Goal: Transaction & Acquisition: Obtain resource

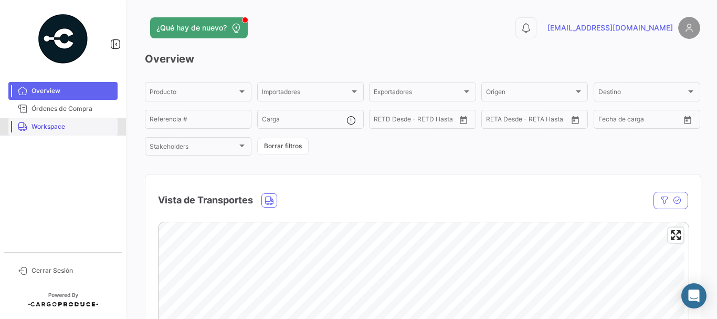
click at [93, 119] on link "Workspace" at bounding box center [62, 127] width 109 height 18
click at [94, 113] on span "Órdenes de Compra" at bounding box center [72, 108] width 82 height 9
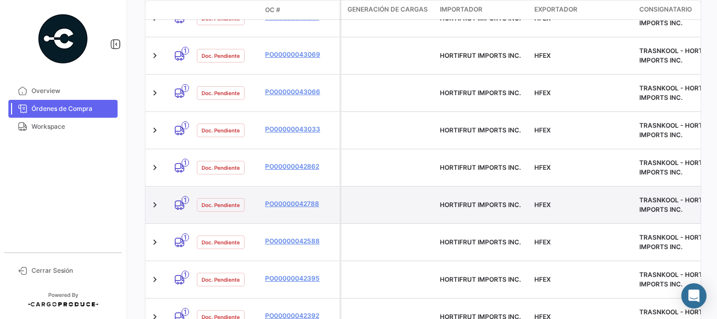
scroll to position [262, 0]
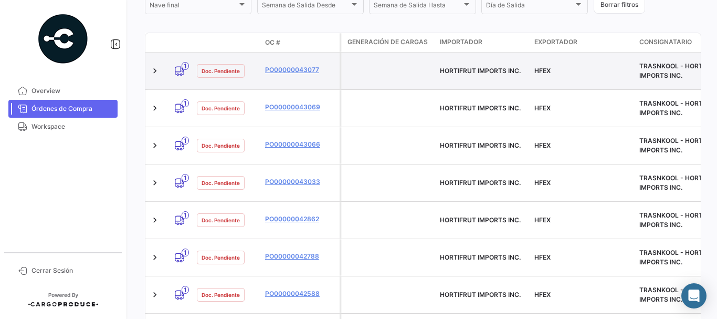
click at [282, 74] on datatable-body-cell "PO00000043077" at bounding box center [300, 70] width 79 height 37
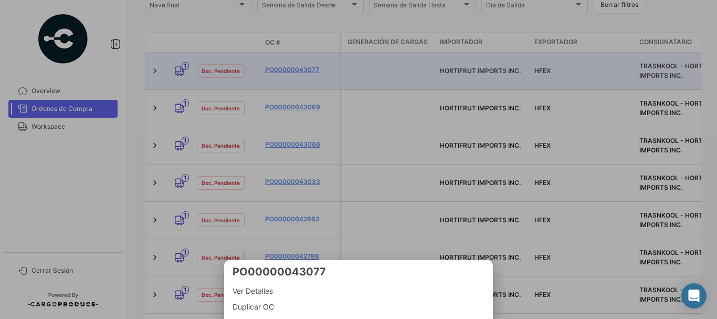
click at [286, 63] on div at bounding box center [358, 159] width 717 height 319
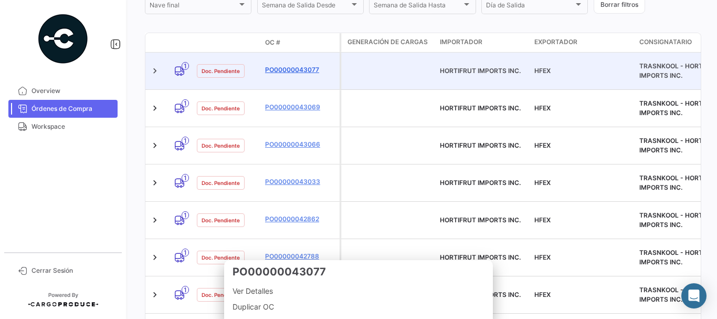
click at [286, 65] on link "PO00000043077" at bounding box center [300, 69] width 70 height 9
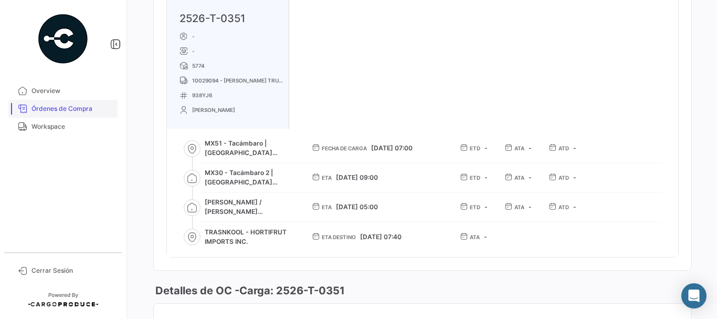
scroll to position [630, 0]
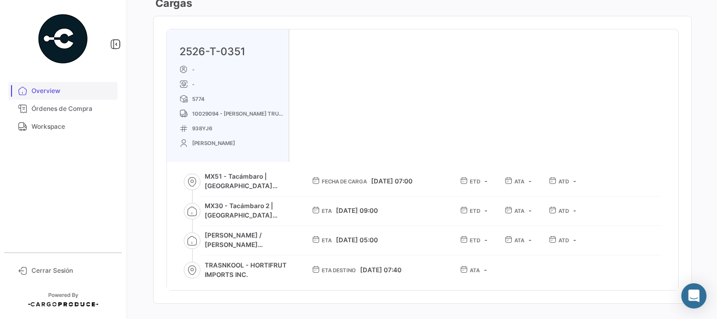
click at [88, 99] on link "Overview" at bounding box center [62, 91] width 109 height 18
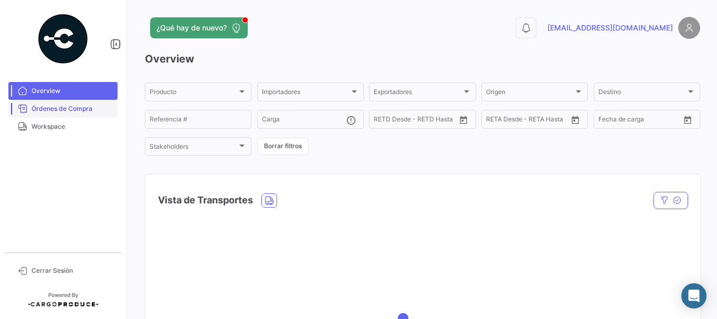
click at [88, 107] on span "Órdenes de Compra" at bounding box center [72, 108] width 82 height 9
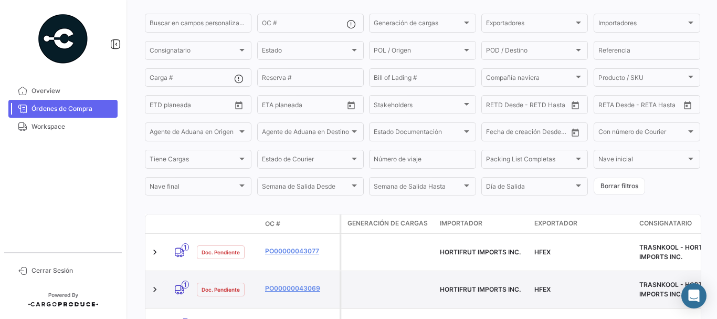
scroll to position [210, 0]
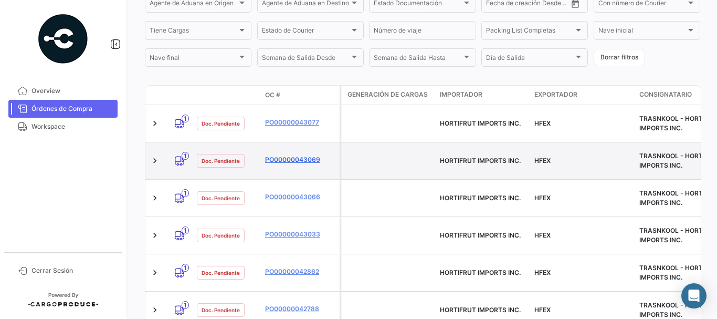
click at [291, 155] on link "PO00000043069" at bounding box center [300, 159] width 70 height 9
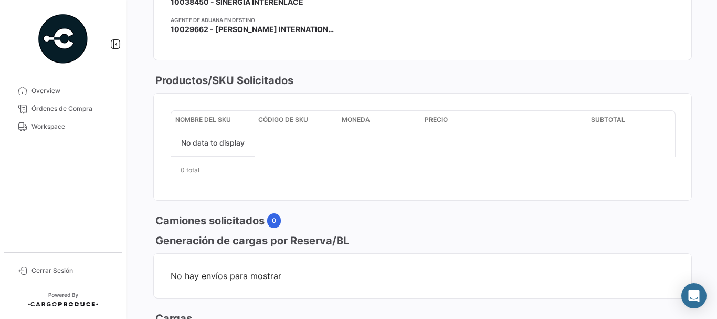
scroll to position [577, 0]
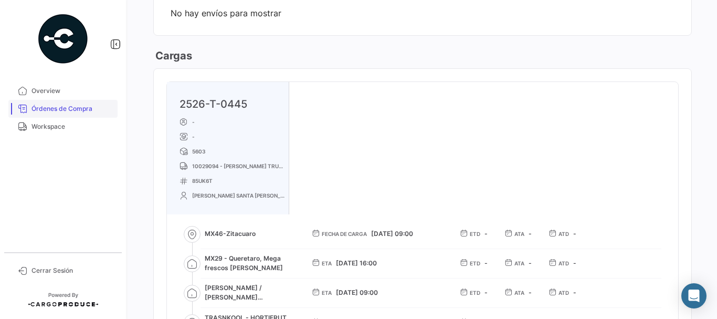
click at [83, 104] on span "Órdenes de Compra" at bounding box center [72, 108] width 82 height 9
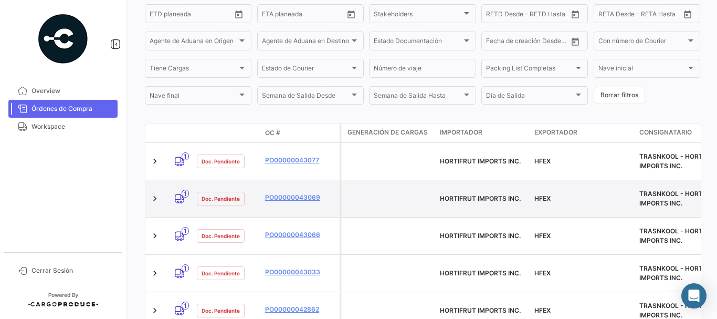
scroll to position [210, 0]
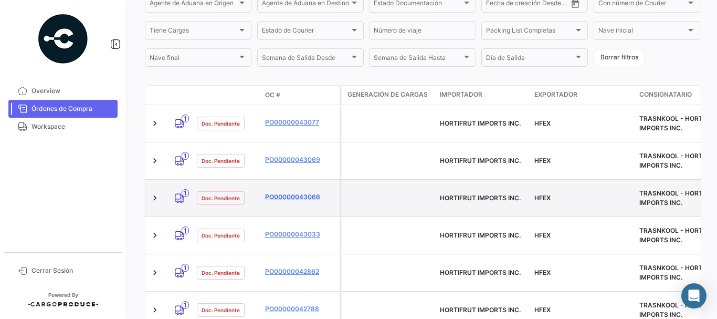
click at [289, 192] on link "PO00000043066" at bounding box center [300, 196] width 70 height 9
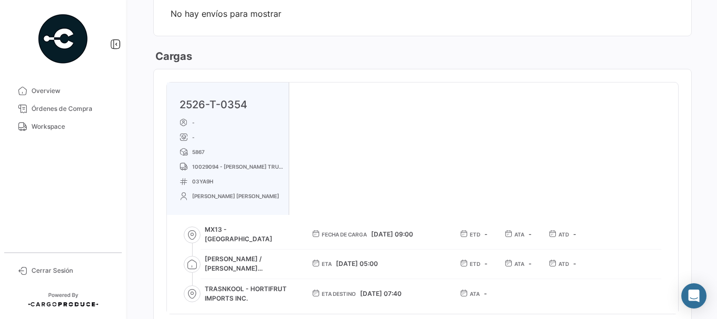
scroll to position [577, 0]
click at [87, 103] on link "Órdenes de Compra" at bounding box center [62, 109] width 109 height 18
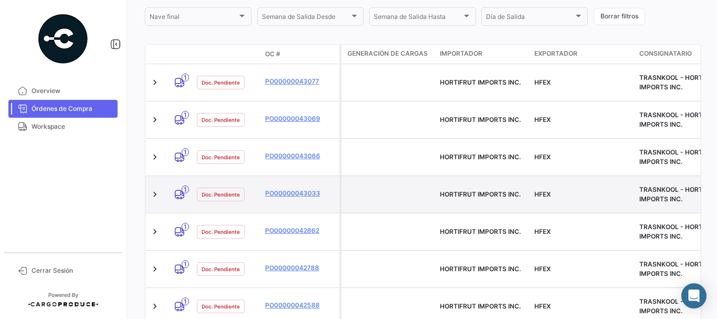
scroll to position [262, 0]
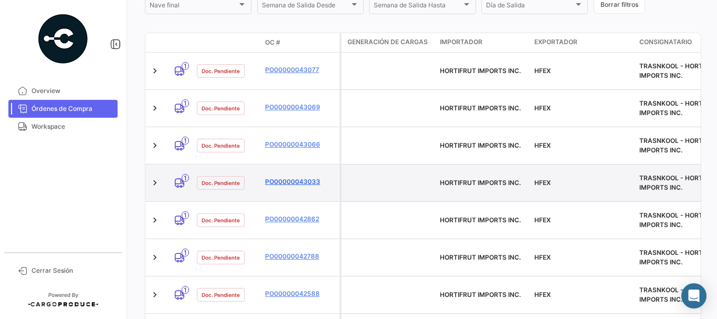
click at [284, 177] on link "PO00000043033" at bounding box center [300, 181] width 70 height 9
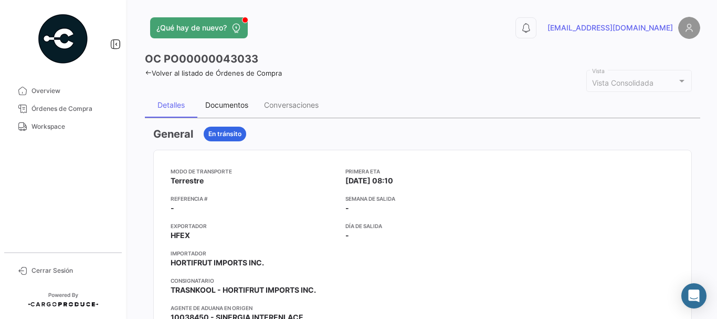
click at [217, 105] on div "Documentos" at bounding box center [226, 104] width 43 height 9
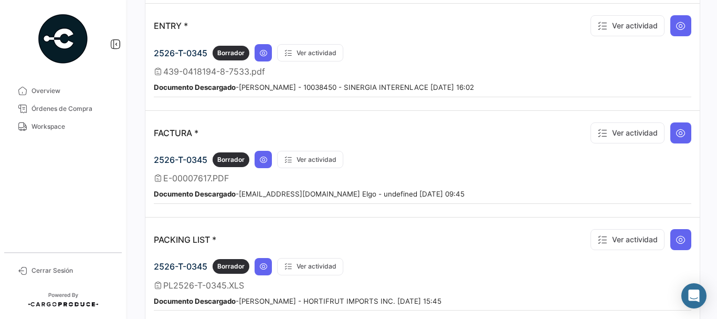
scroll to position [840, 0]
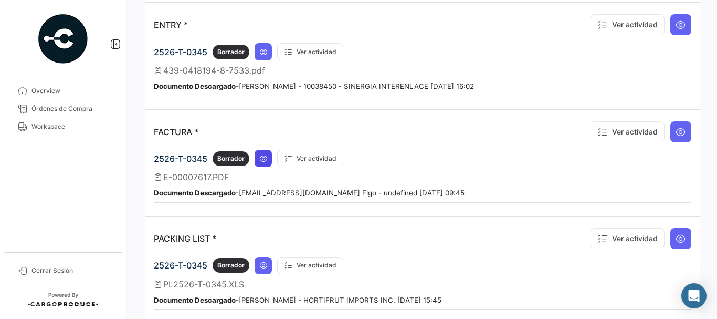
click at [268, 160] on button at bounding box center [263, 158] width 17 height 17
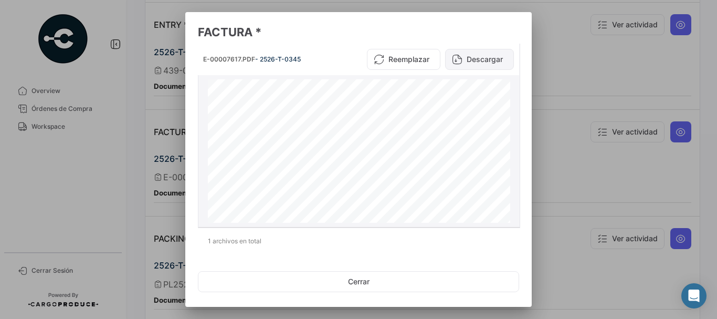
click at [480, 54] on button "Descargar" at bounding box center [479, 59] width 69 height 21
click at [608, 59] on div at bounding box center [358, 159] width 717 height 319
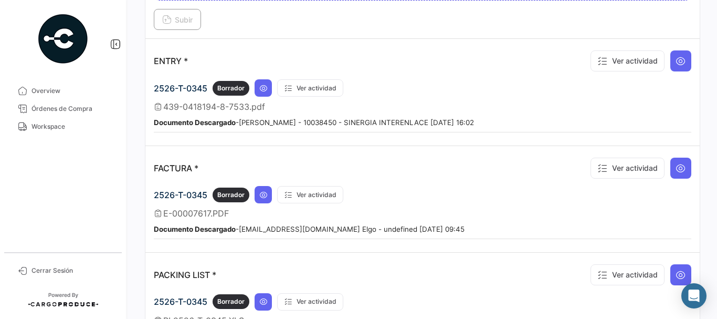
scroll to position [787, 0]
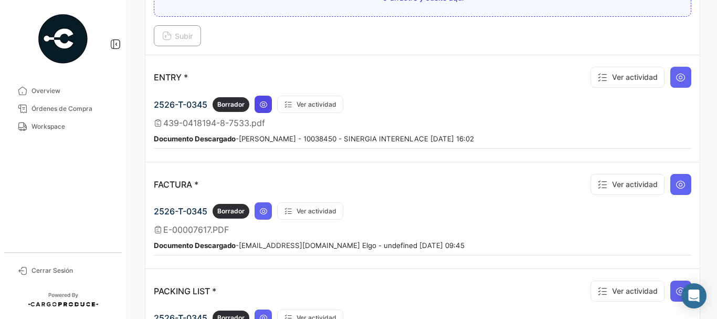
click at [260, 109] on button at bounding box center [263, 104] width 17 height 17
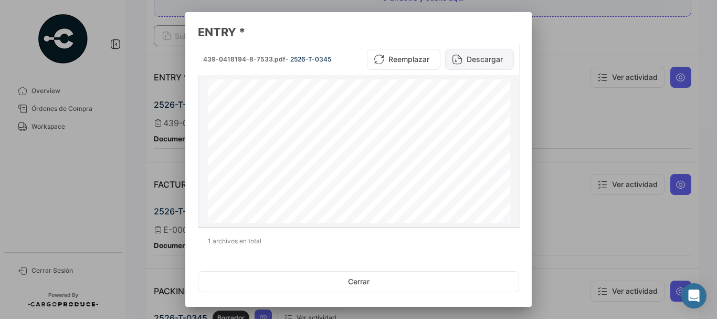
click at [479, 56] on button "Descargar" at bounding box center [479, 59] width 69 height 21
click at [561, 70] on div at bounding box center [358, 159] width 717 height 319
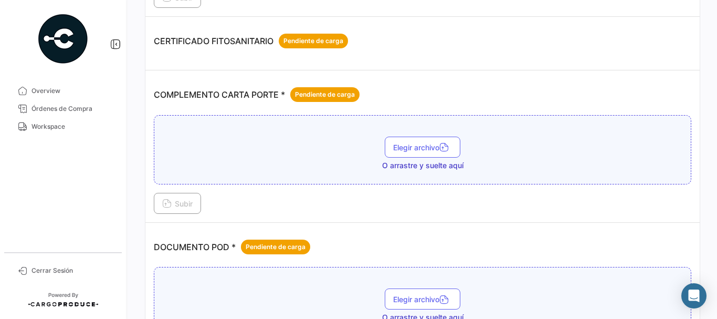
scroll to position [157, 0]
